Goal: Find specific page/section: Find specific page/section

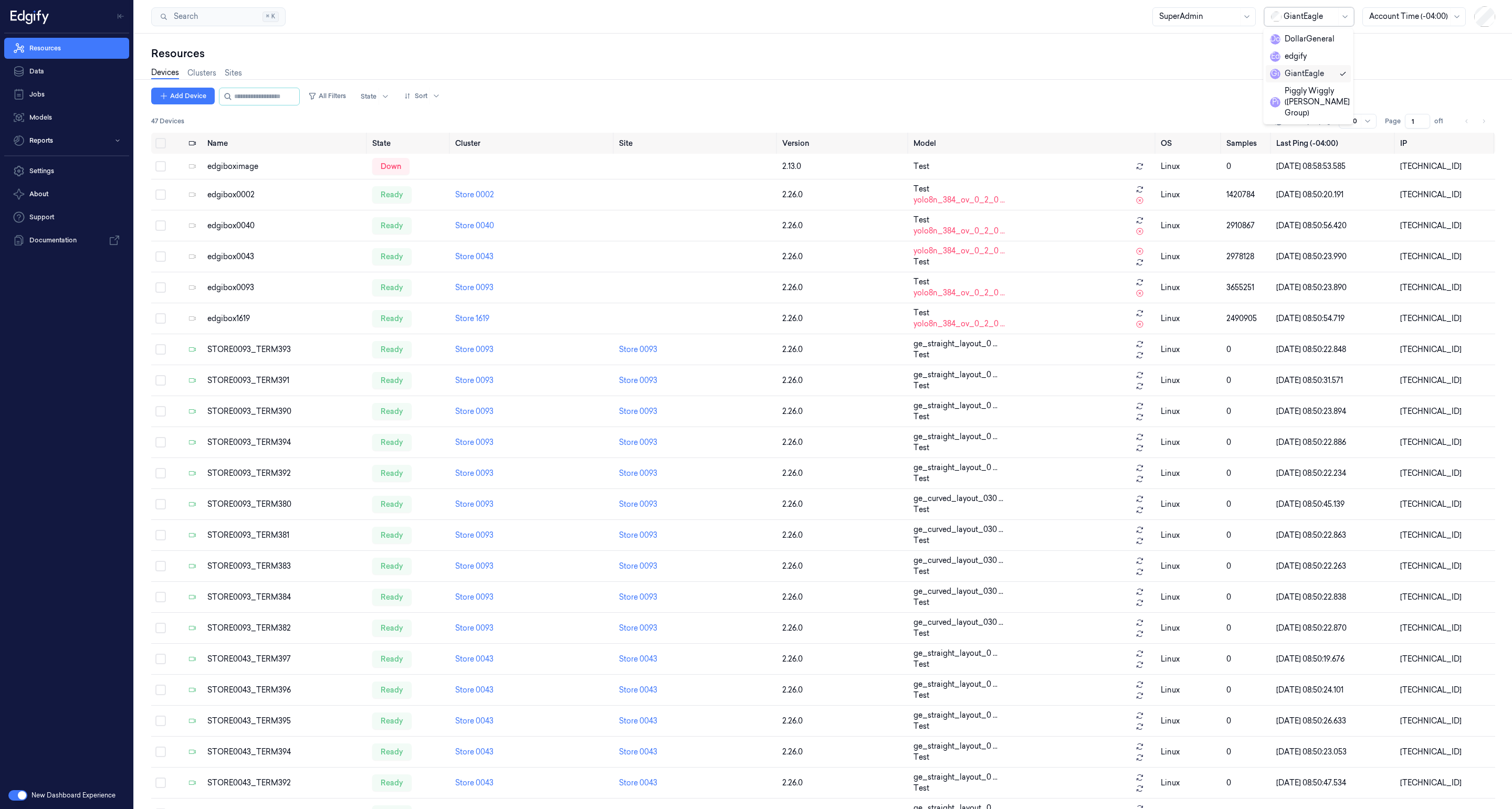
click at [1305, 12] on div at bounding box center [1310, 16] width 52 height 11
click at [1305, 37] on div "DollarGeneral" at bounding box center [1302, 39] width 65 height 11
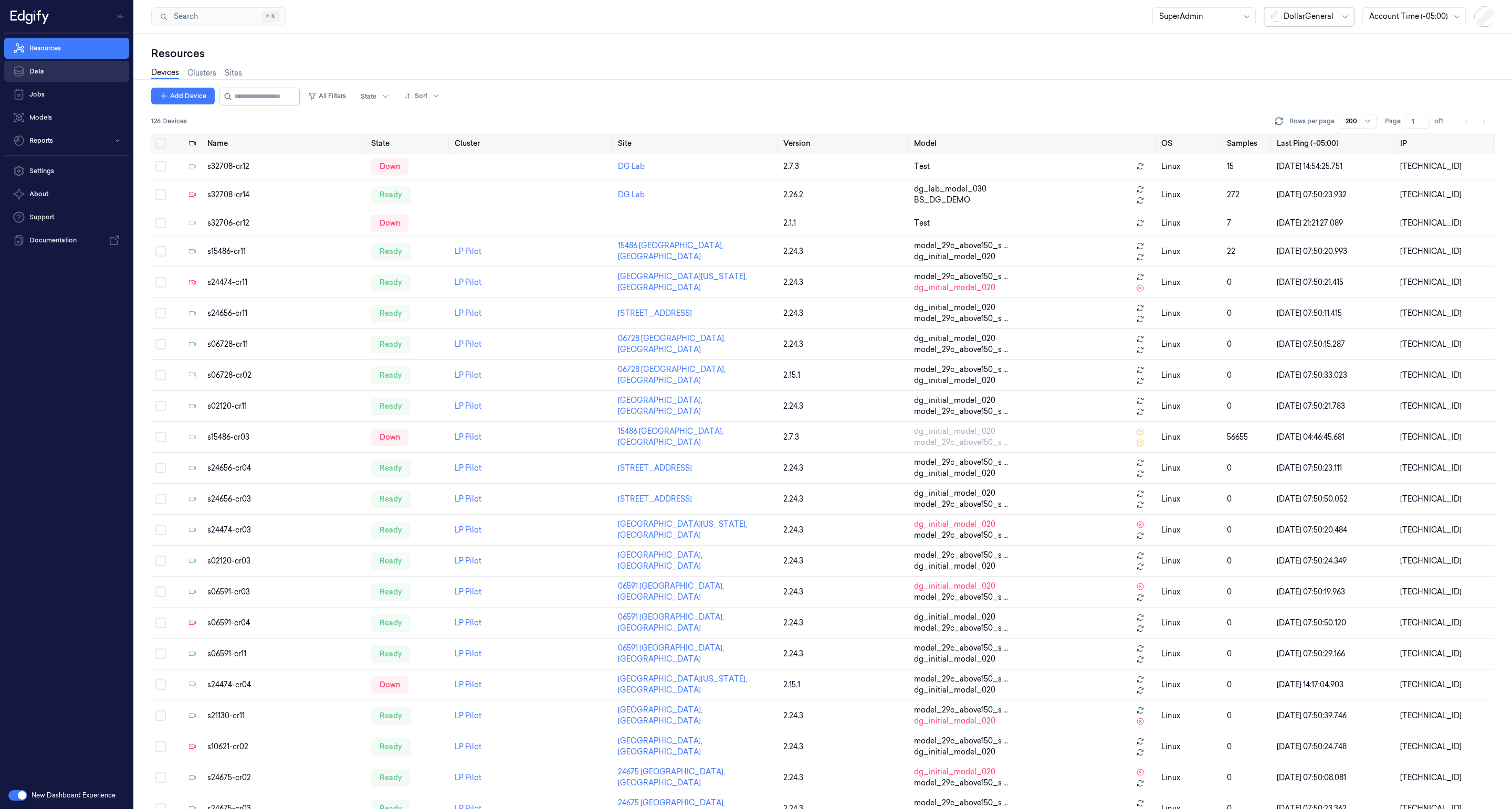
click at [57, 71] on link "Data" at bounding box center [66, 72] width 125 height 21
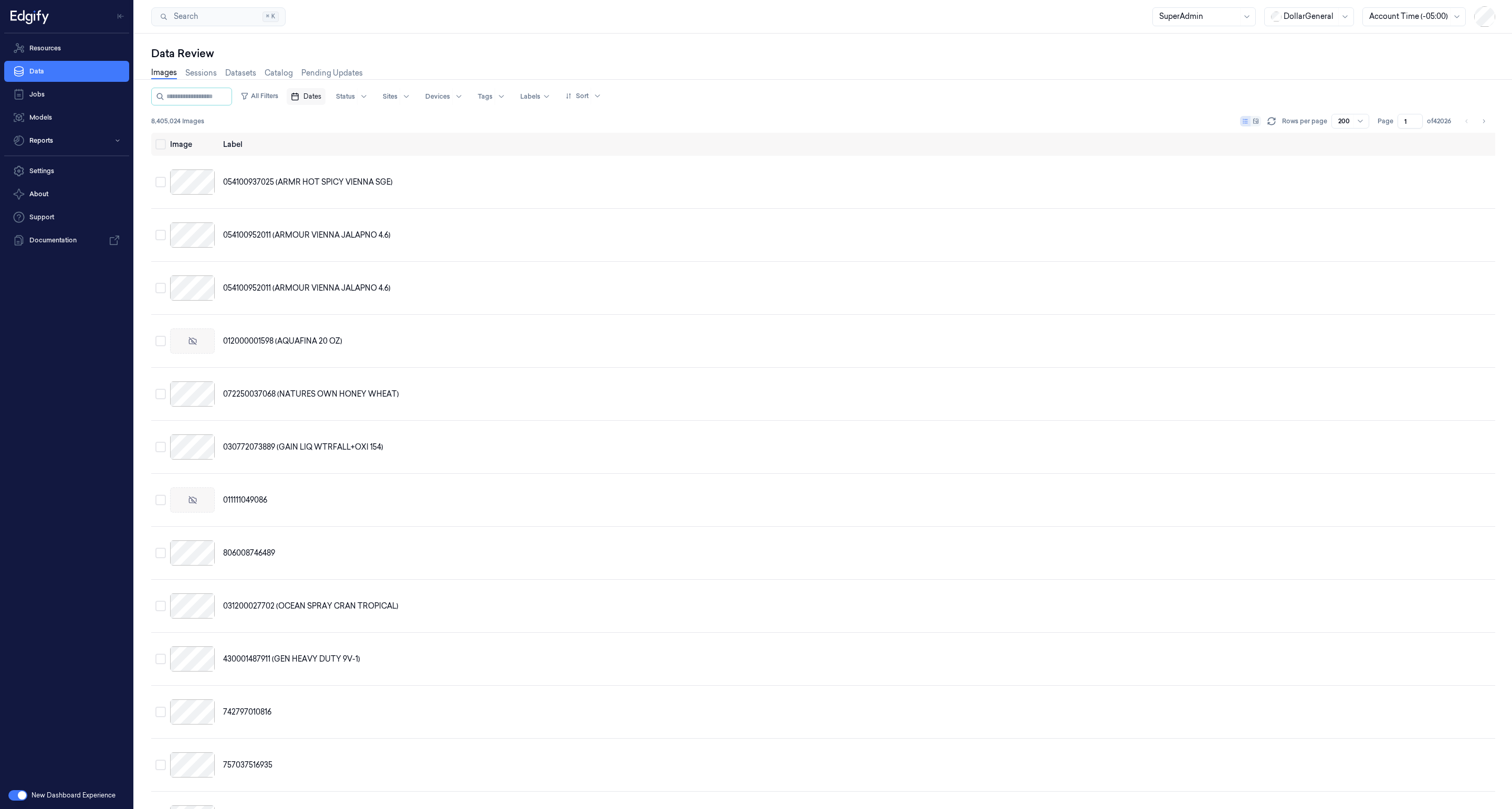
click at [317, 96] on span "Dates" at bounding box center [312, 97] width 18 height 9
click at [500, 43] on div "Data Review Images Sessions Datasets Catalog Pending Updates All Filters Dates …" at bounding box center [823, 421] width 1378 height 776
